Goal: Check status: Check status

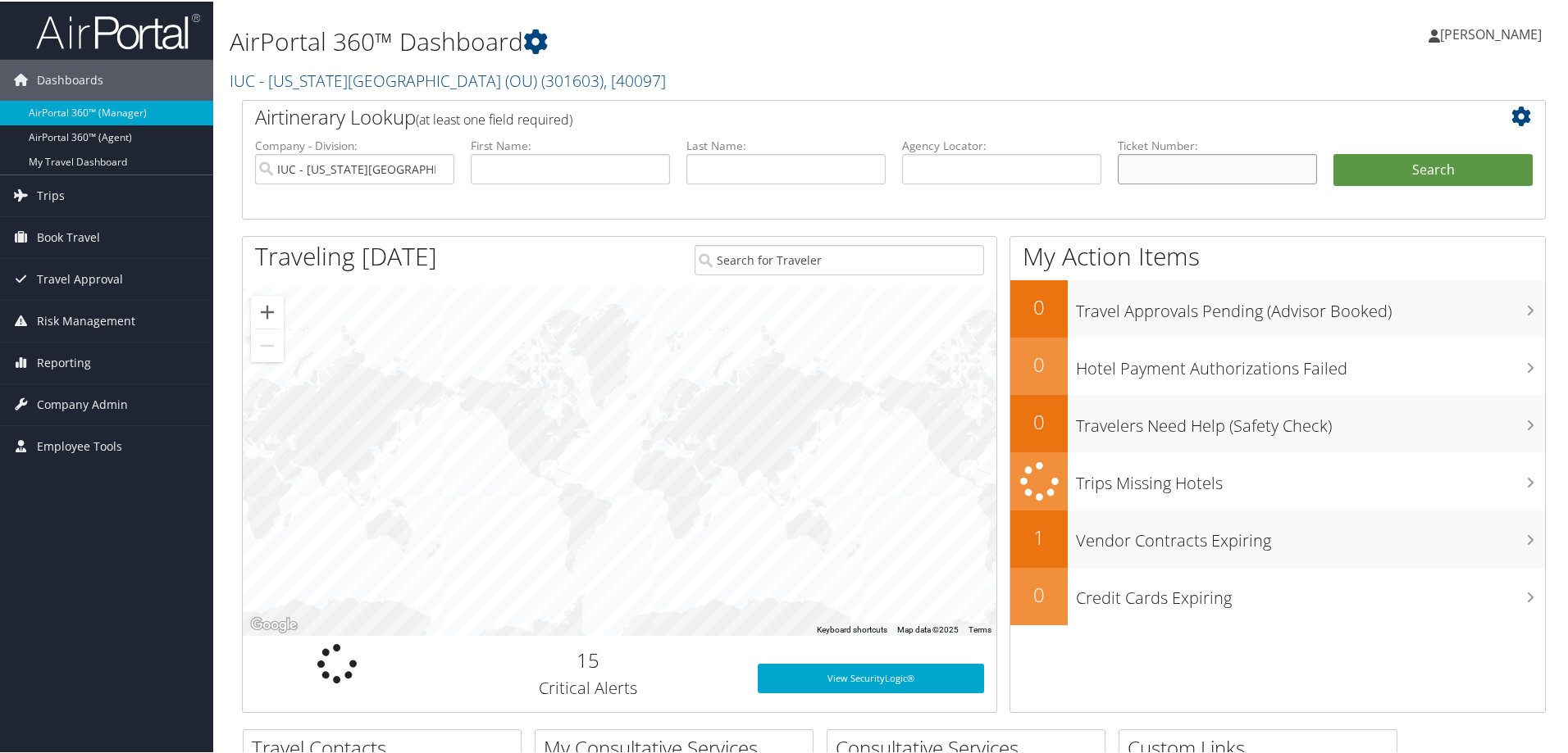
click at [1159, 157] on input "text" at bounding box center [1217, 168] width 199 height 31
click at [1179, 169] on input "0067308" at bounding box center [1217, 168] width 199 height 31
type input "0067308687140"
click at [1333, 153] on button "Search" at bounding box center [1433, 169] width 199 height 33
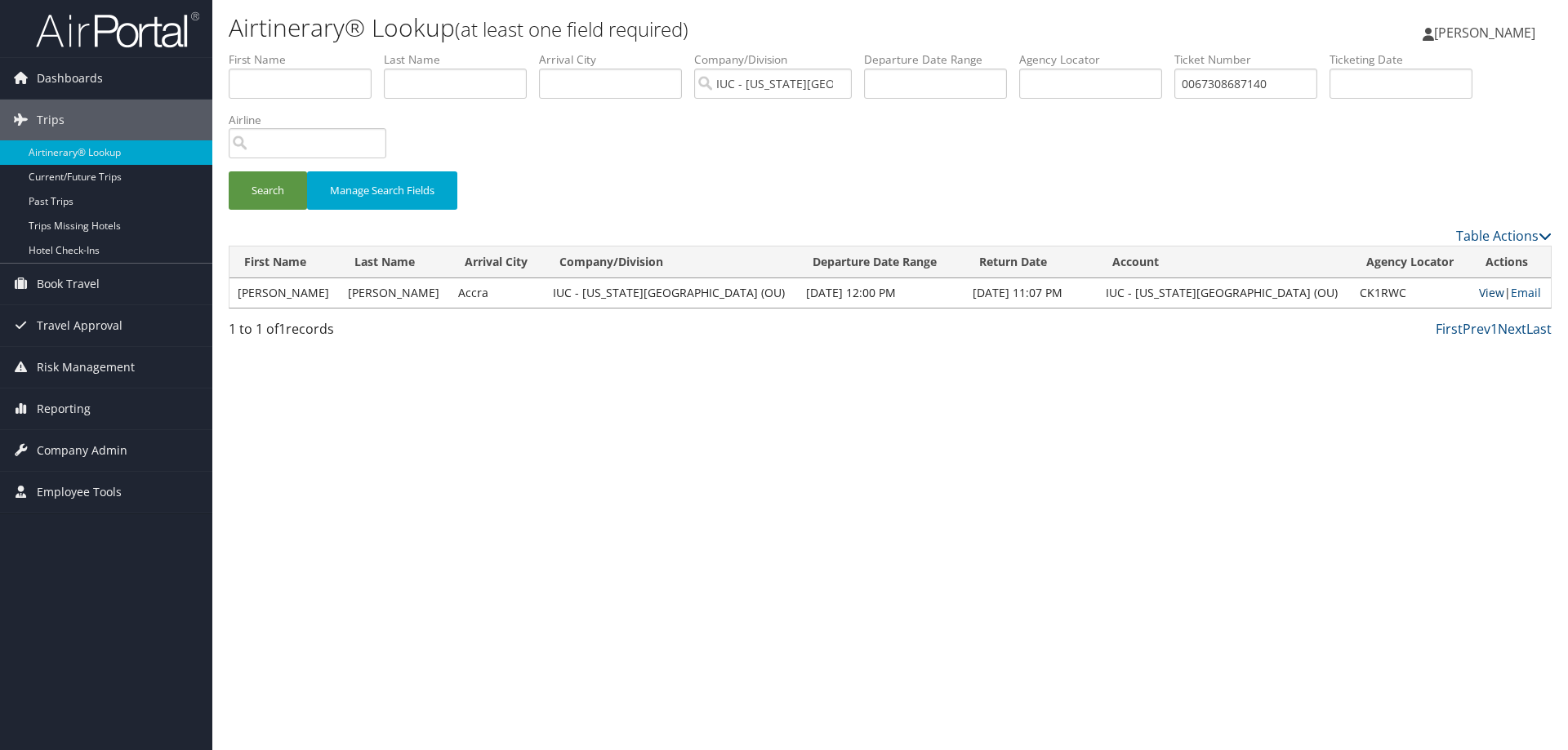
click at [1478, 295] on link "View" at bounding box center [1491, 293] width 25 height 16
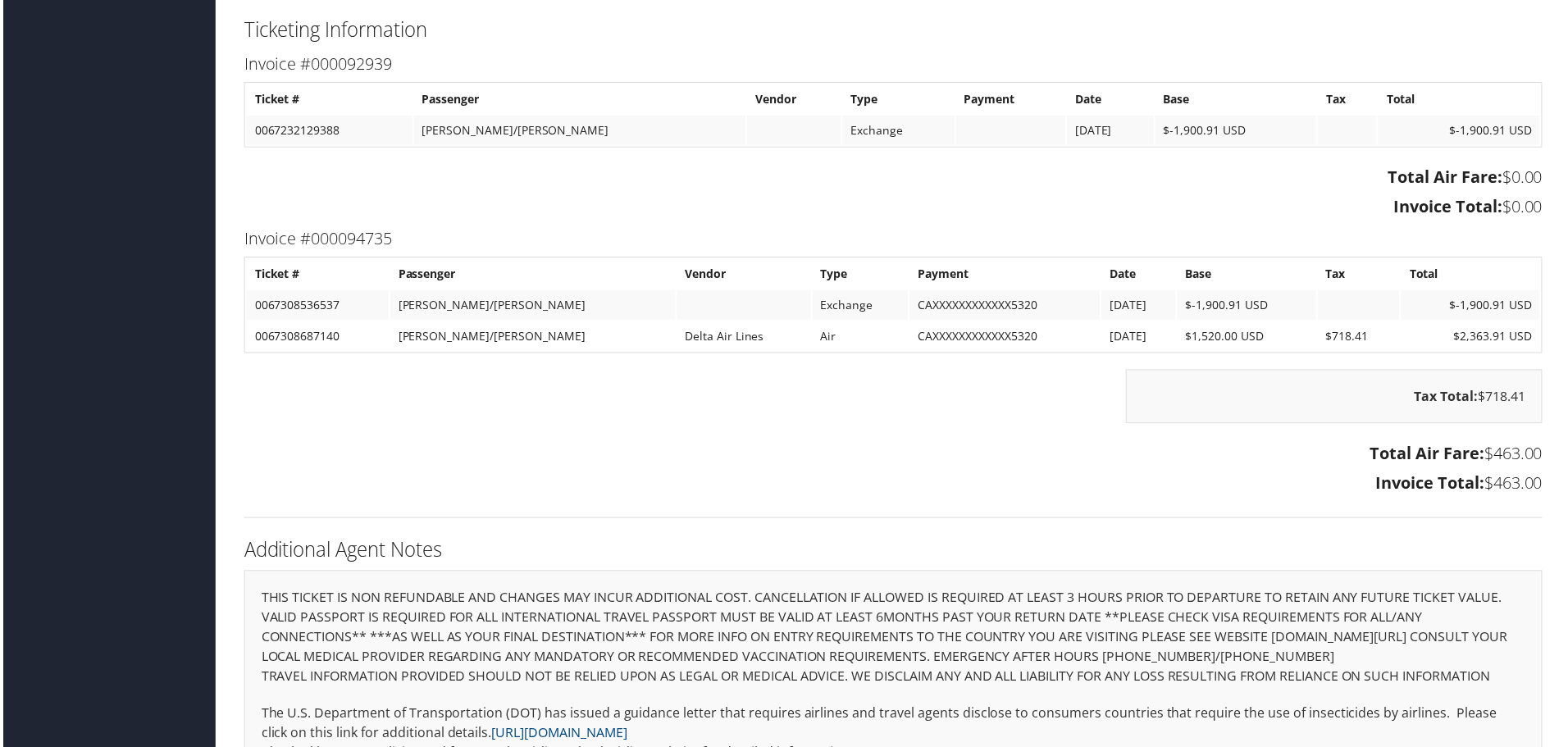
scroll to position [1968, 0]
